Goal: Task Accomplishment & Management: Manage account settings

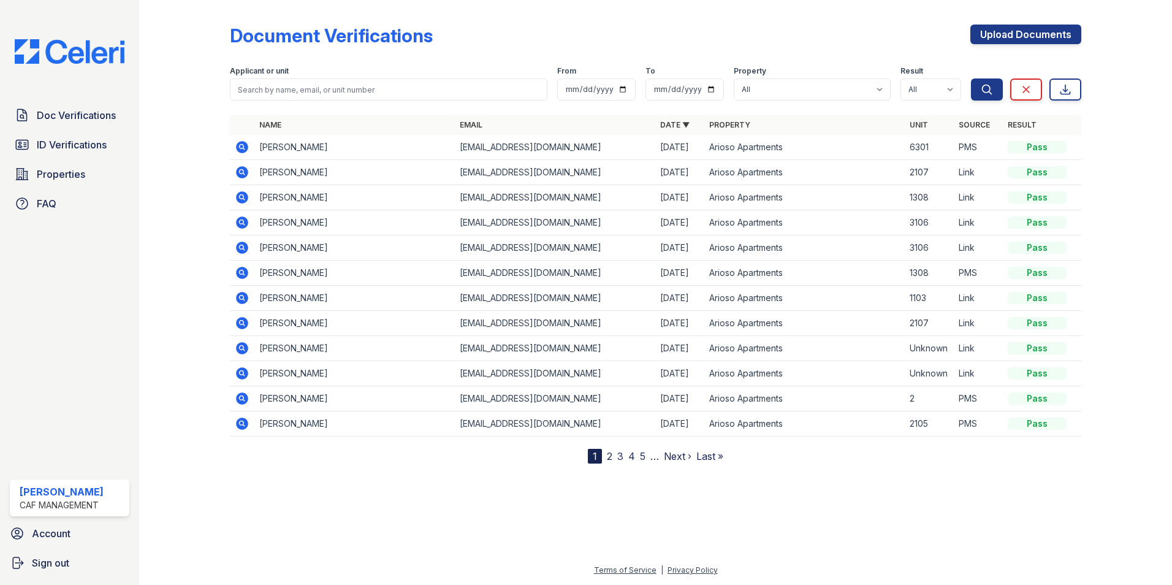
click at [244, 297] on icon at bounding box center [242, 298] width 15 height 15
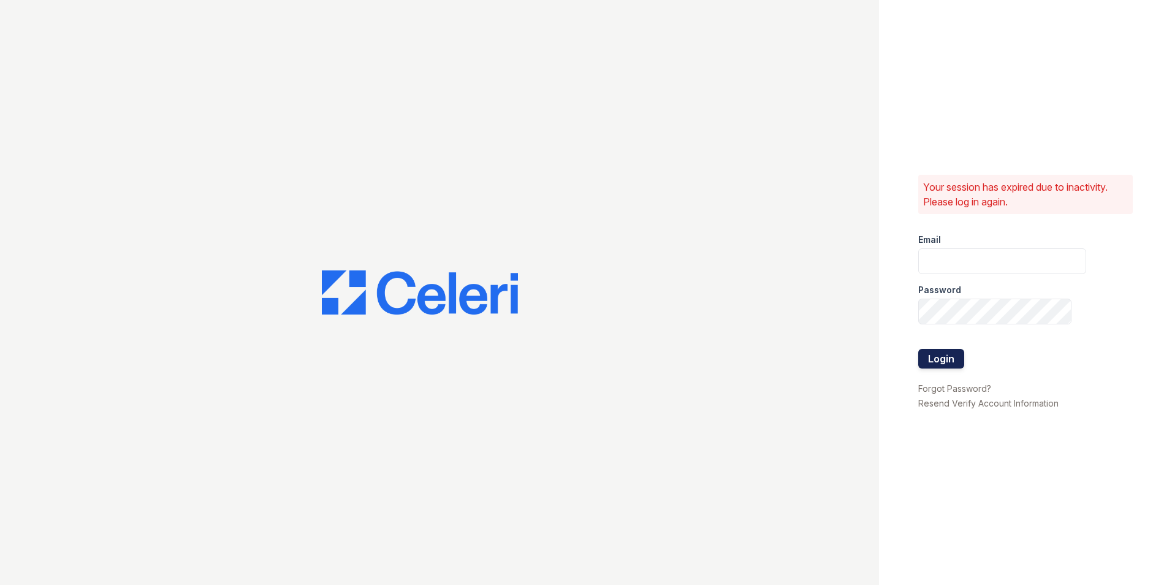
type input "arioso.pm@cafmanagement.com"
click at [930, 358] on button "Login" at bounding box center [941, 359] width 46 height 20
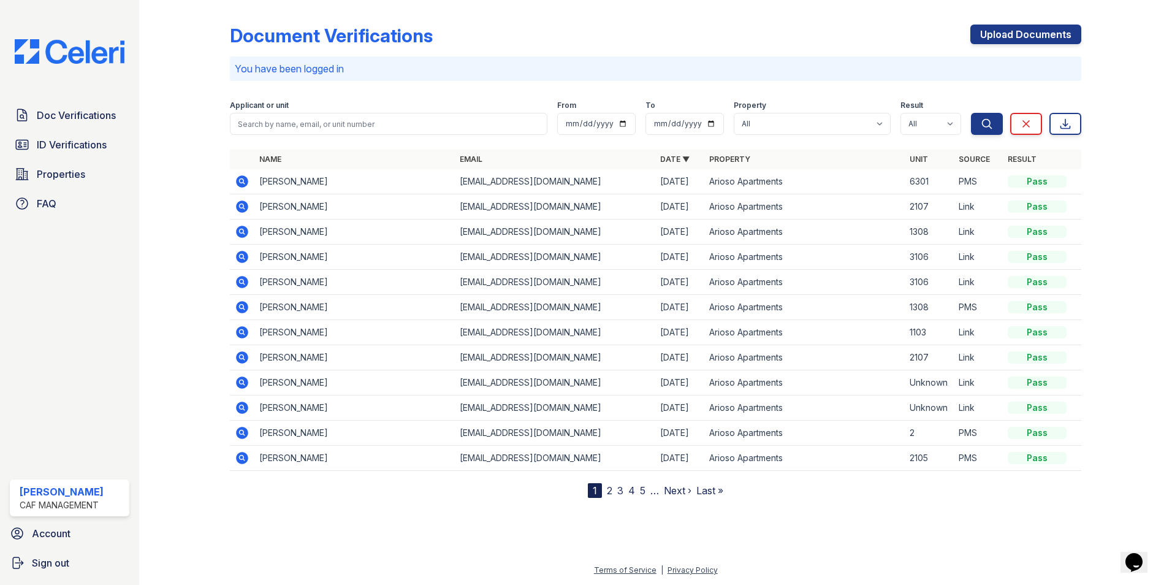
click at [245, 330] on icon at bounding box center [242, 332] width 12 height 12
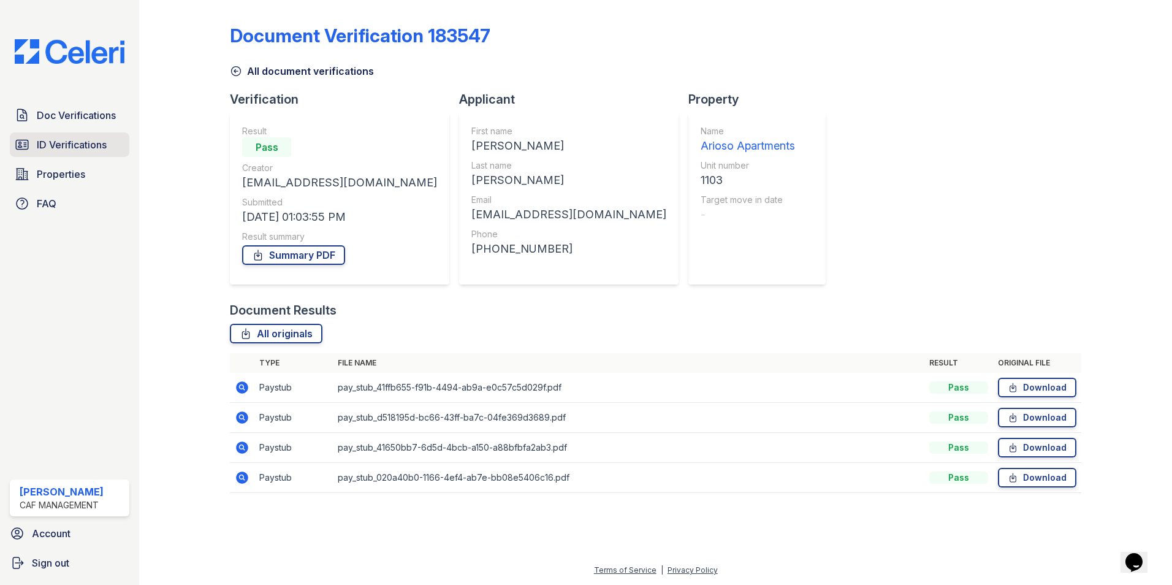
click at [71, 140] on span "ID Verifications" at bounding box center [72, 144] width 70 height 15
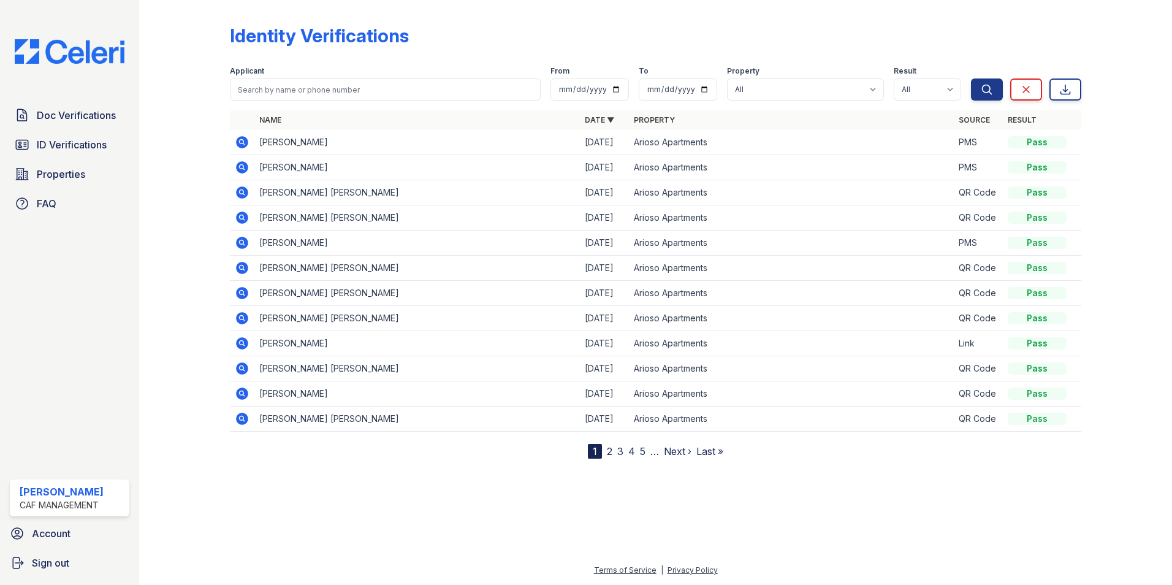
click at [606, 446] on nav "1 2 3 4 5 … Next › Last »" at bounding box center [655, 451] width 135 height 15
click at [608, 448] on link "2" at bounding box center [610, 451] width 6 height 12
